Goal: Navigation & Orientation: Go to known website

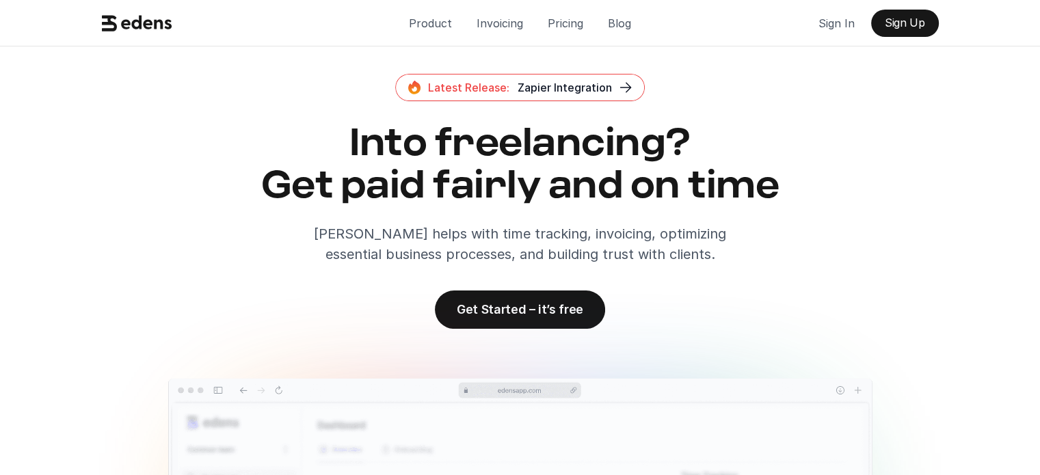
click at [783, 85] on div "Latest Release: Zapier Integration Into freelancing? Get paid fairly and on tim…" at bounding box center [520, 169] width 848 height 191
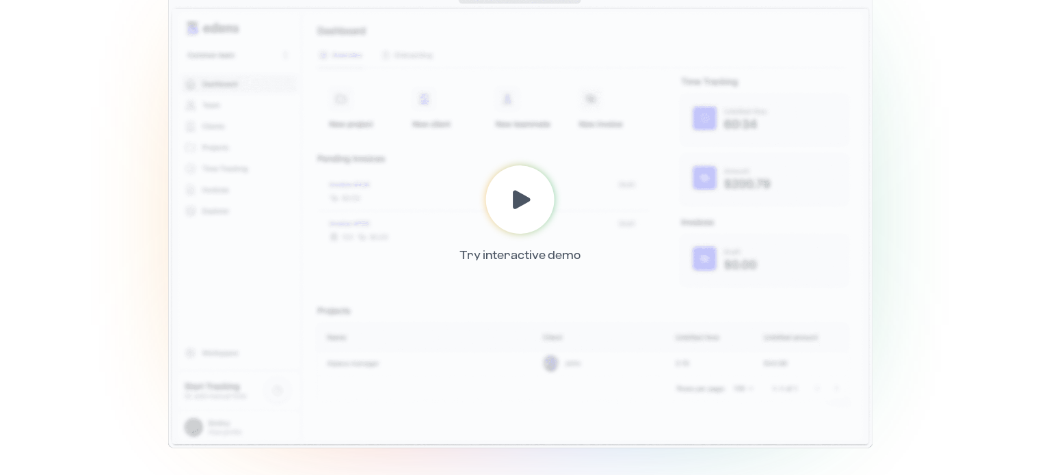
scroll to position [438, 0]
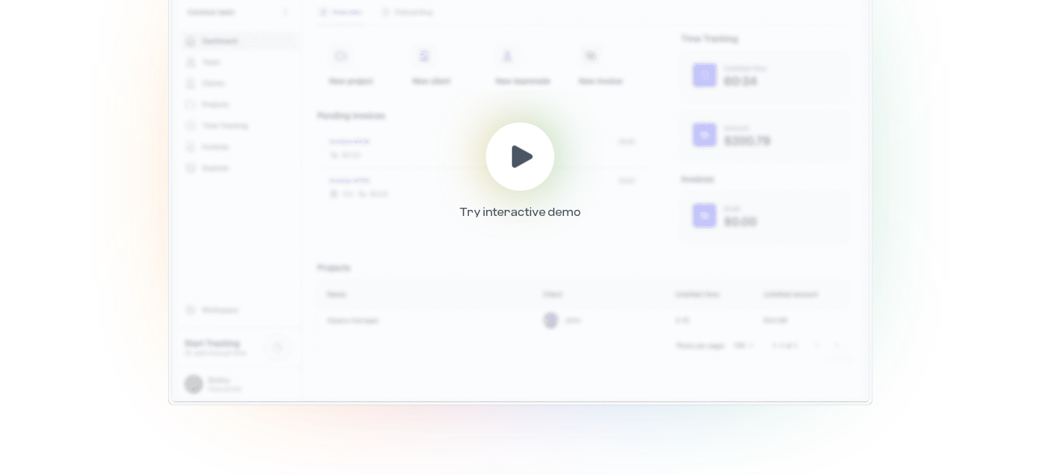
click at [532, 157] on use at bounding box center [522, 156] width 21 height 23
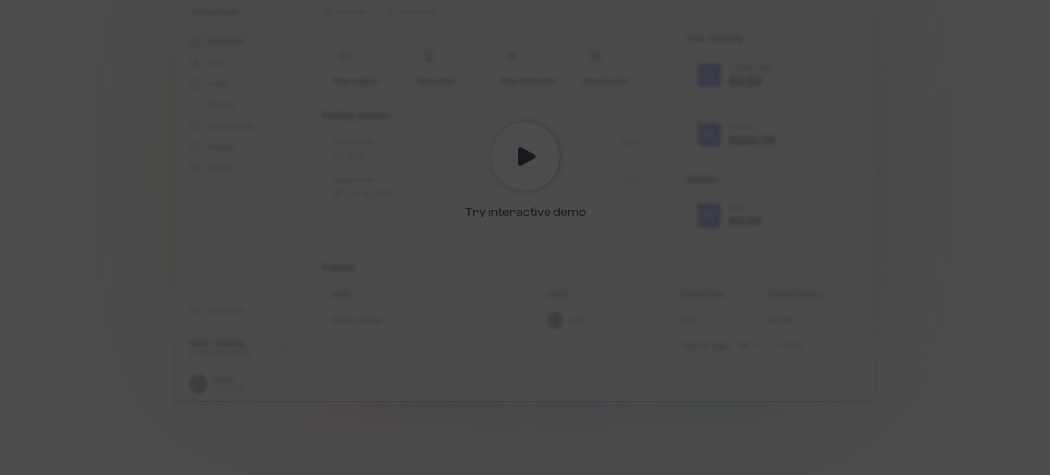
click at [7, 95] on div at bounding box center [525, 237] width 1050 height 475
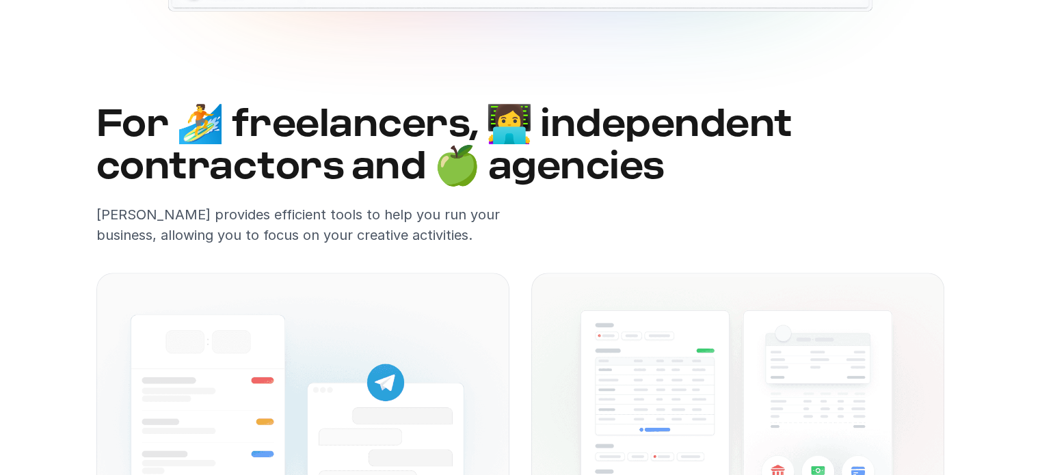
scroll to position [848, 0]
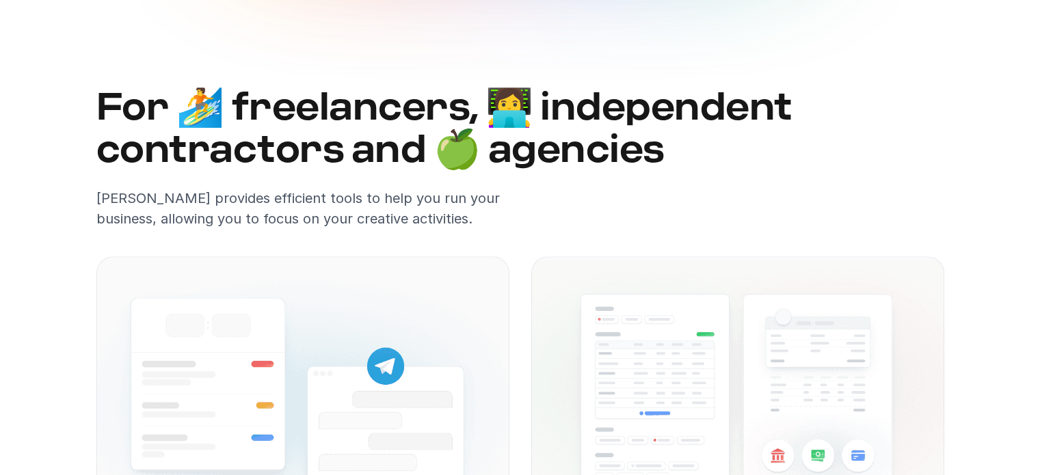
click at [173, 294] on img at bounding box center [302, 395] width 413 height 278
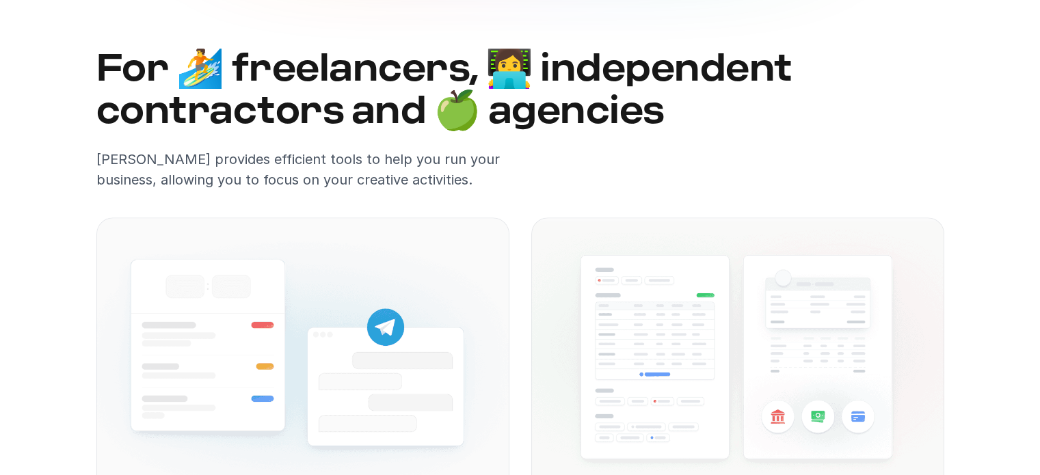
click at [173, 294] on img at bounding box center [302, 356] width 413 height 278
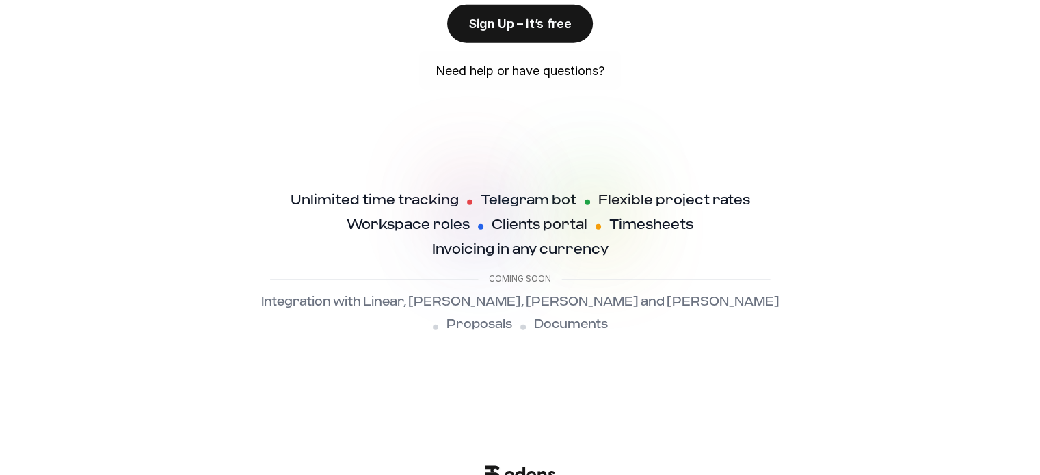
scroll to position [3665, 0]
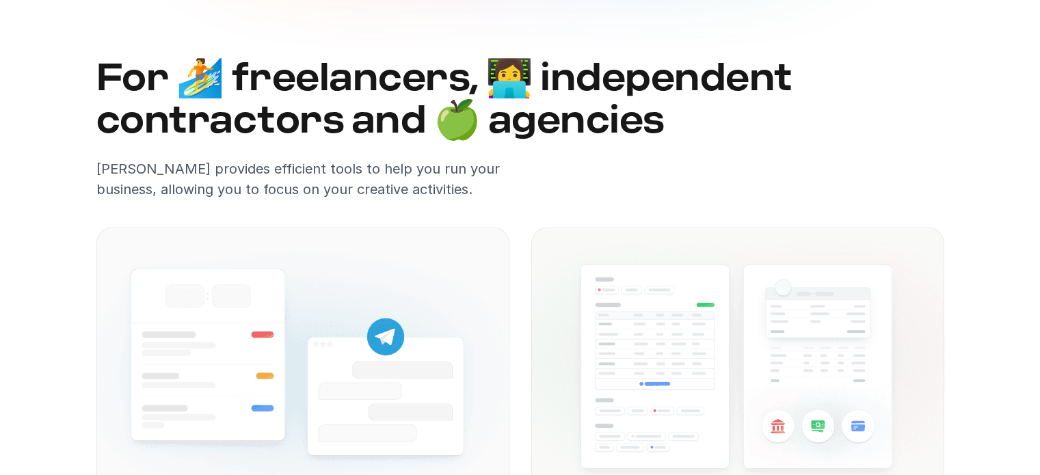
scroll to position [902, 0]
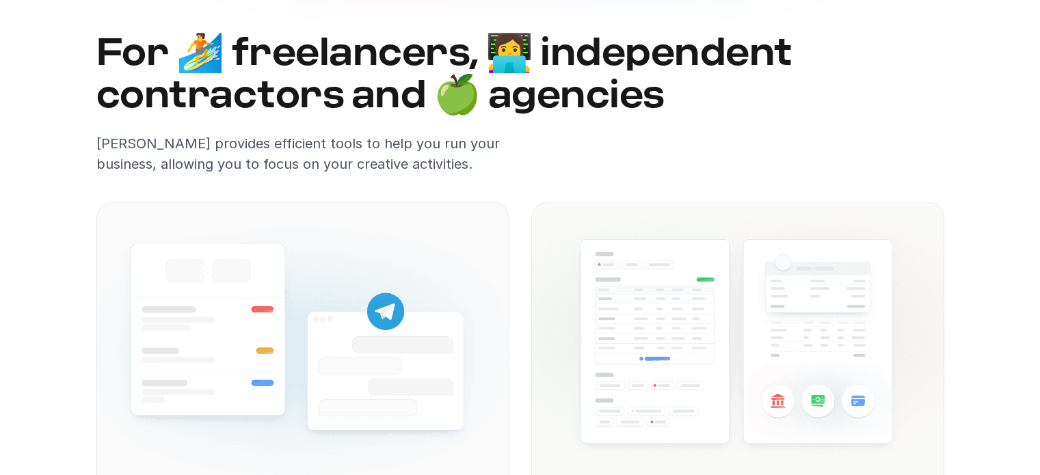
drag, startPoint x: 0, startPoint y: 0, endPoint x: 678, endPoint y: 209, distance: 709.8
click at [678, 209] on img at bounding box center [737, 341] width 413 height 278
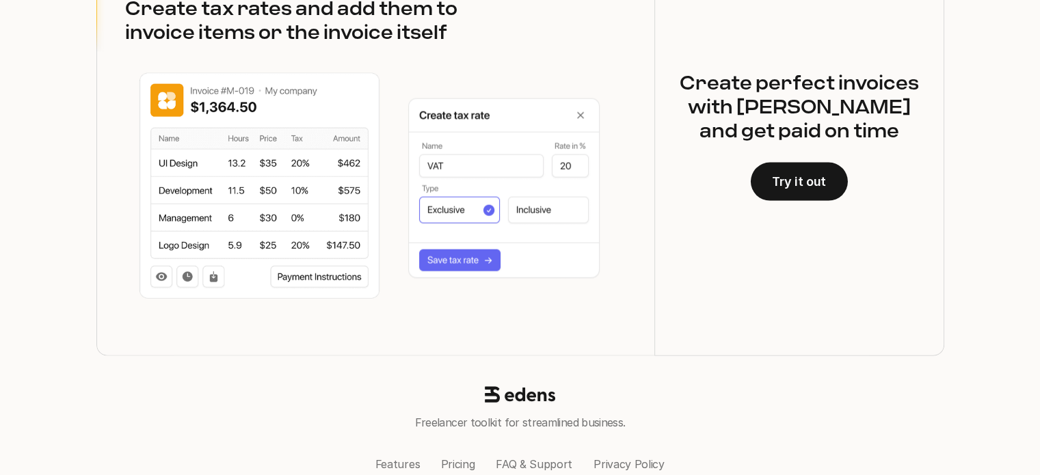
scroll to position [2978, 0]
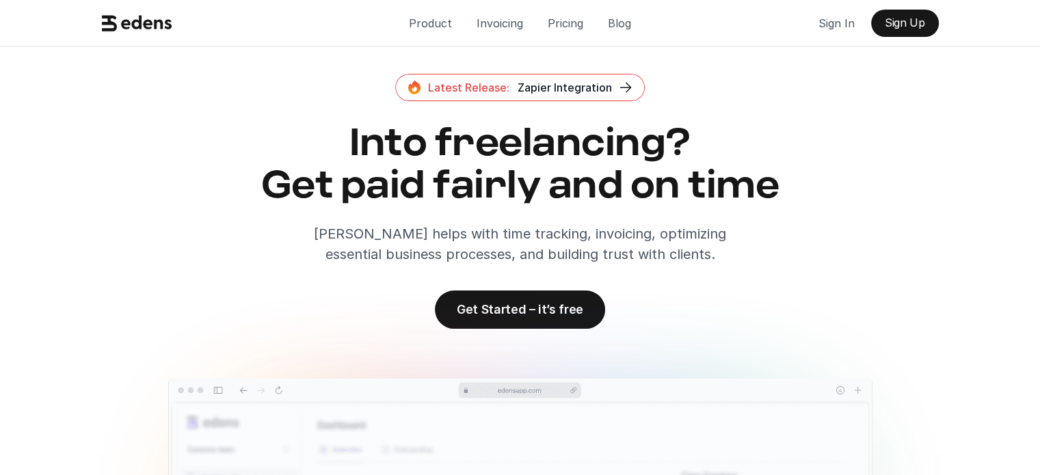
click at [744, 204] on h2 "Into freelancing? Get paid fairly and on time" at bounding box center [520, 165] width 848 height 84
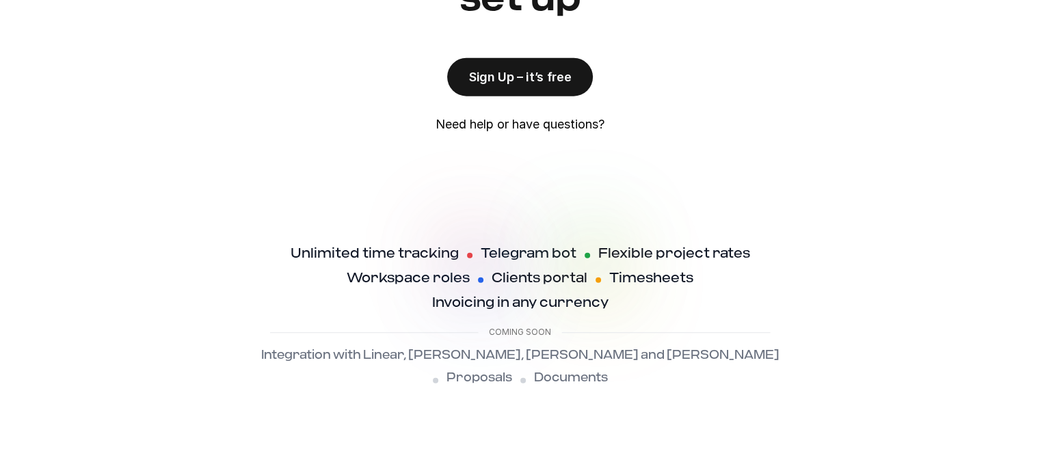
scroll to position [3665, 0]
